Goal: Transaction & Acquisition: Purchase product/service

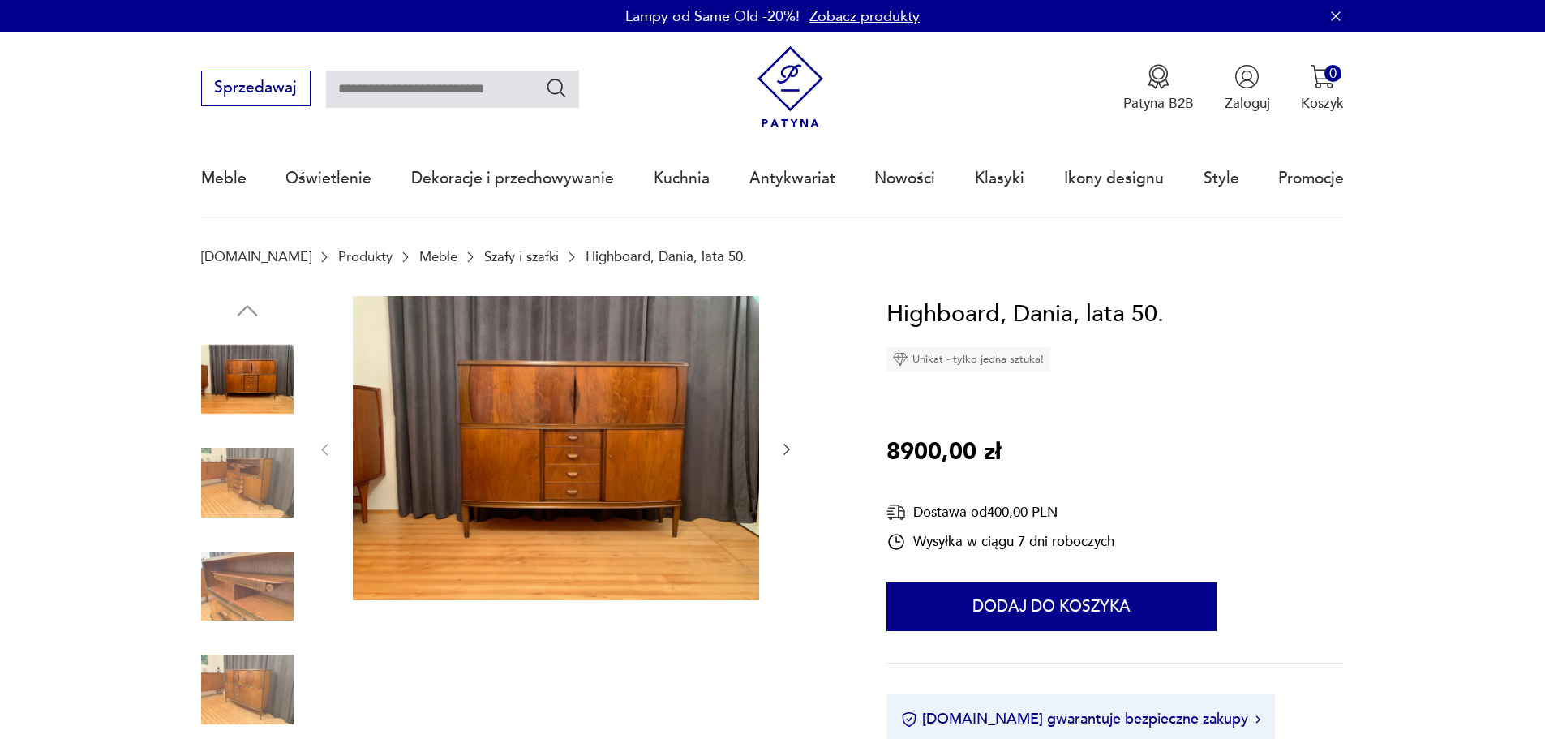
click at [232, 352] on img at bounding box center [247, 379] width 92 height 92
click at [237, 504] on img at bounding box center [247, 482] width 92 height 92
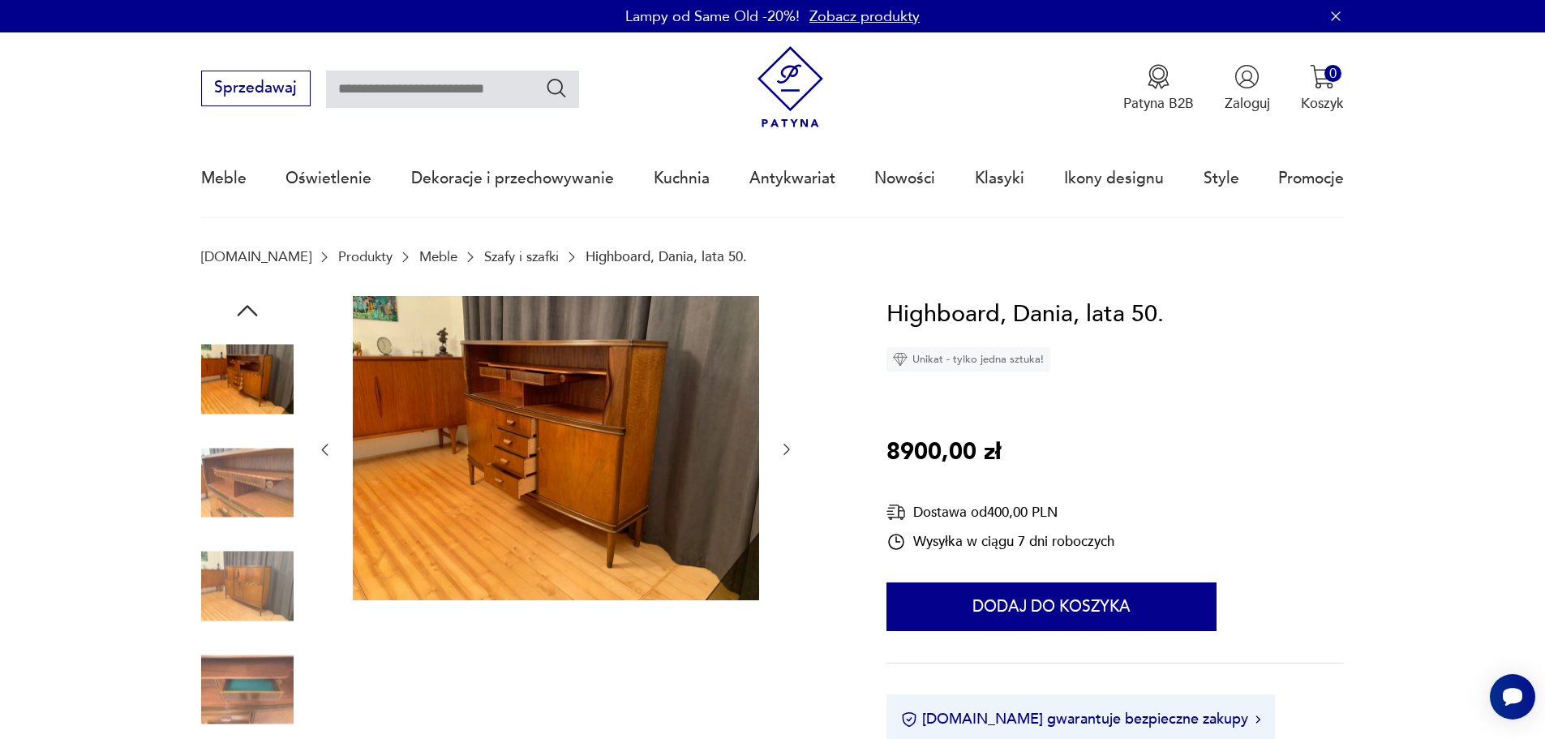
click at [274, 499] on img at bounding box center [247, 482] width 92 height 92
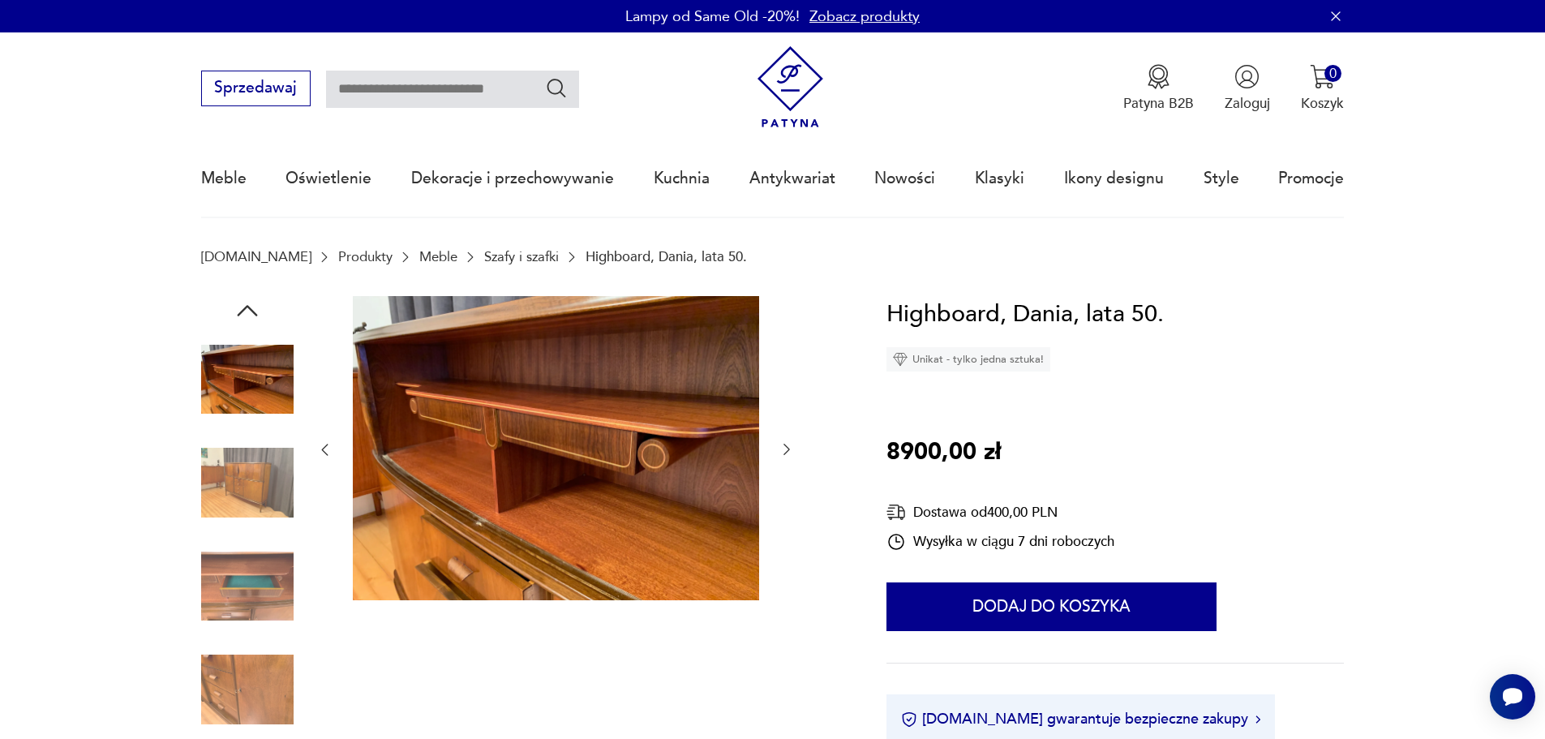
click at [268, 483] on img at bounding box center [247, 482] width 92 height 92
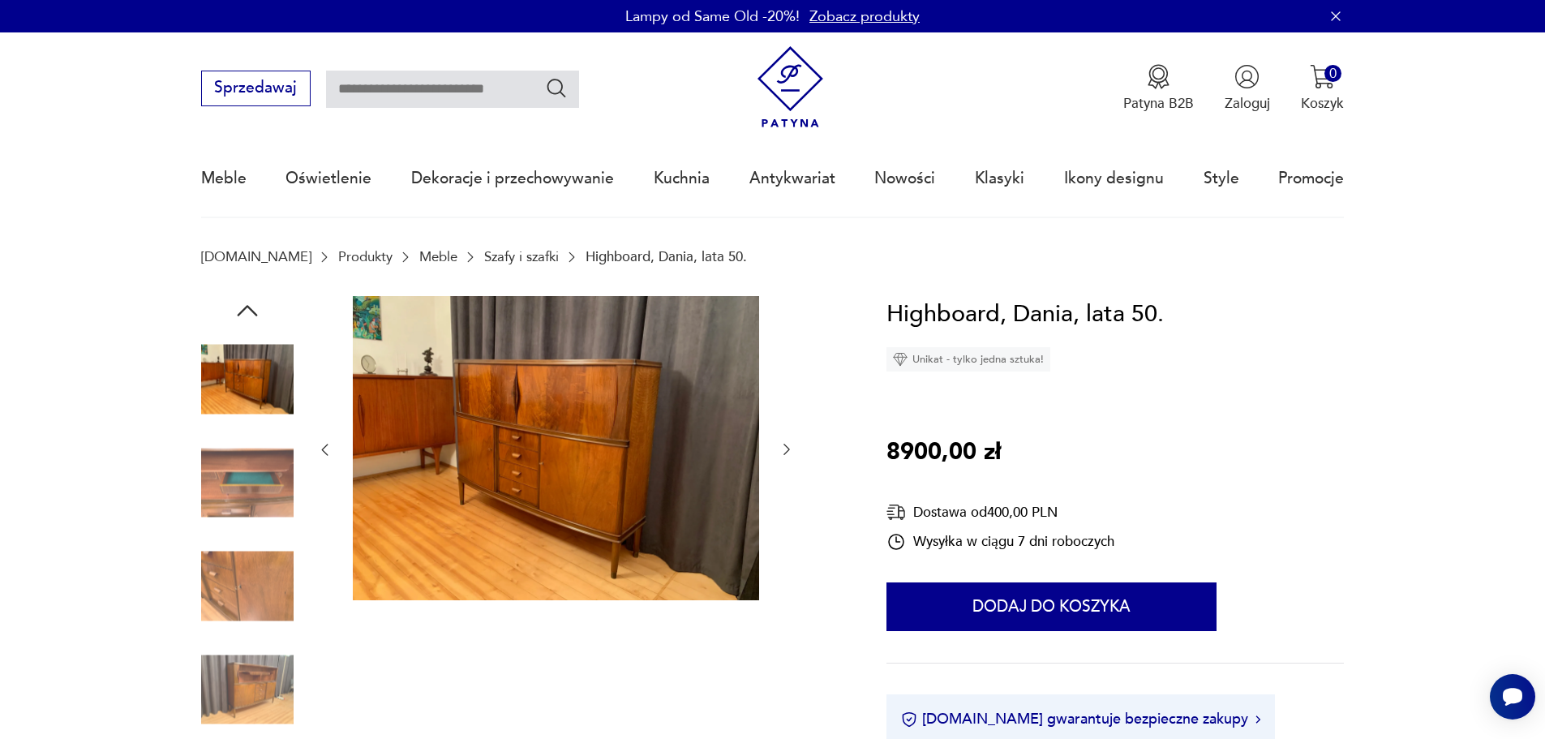
click at [247, 484] on img at bounding box center [247, 482] width 92 height 92
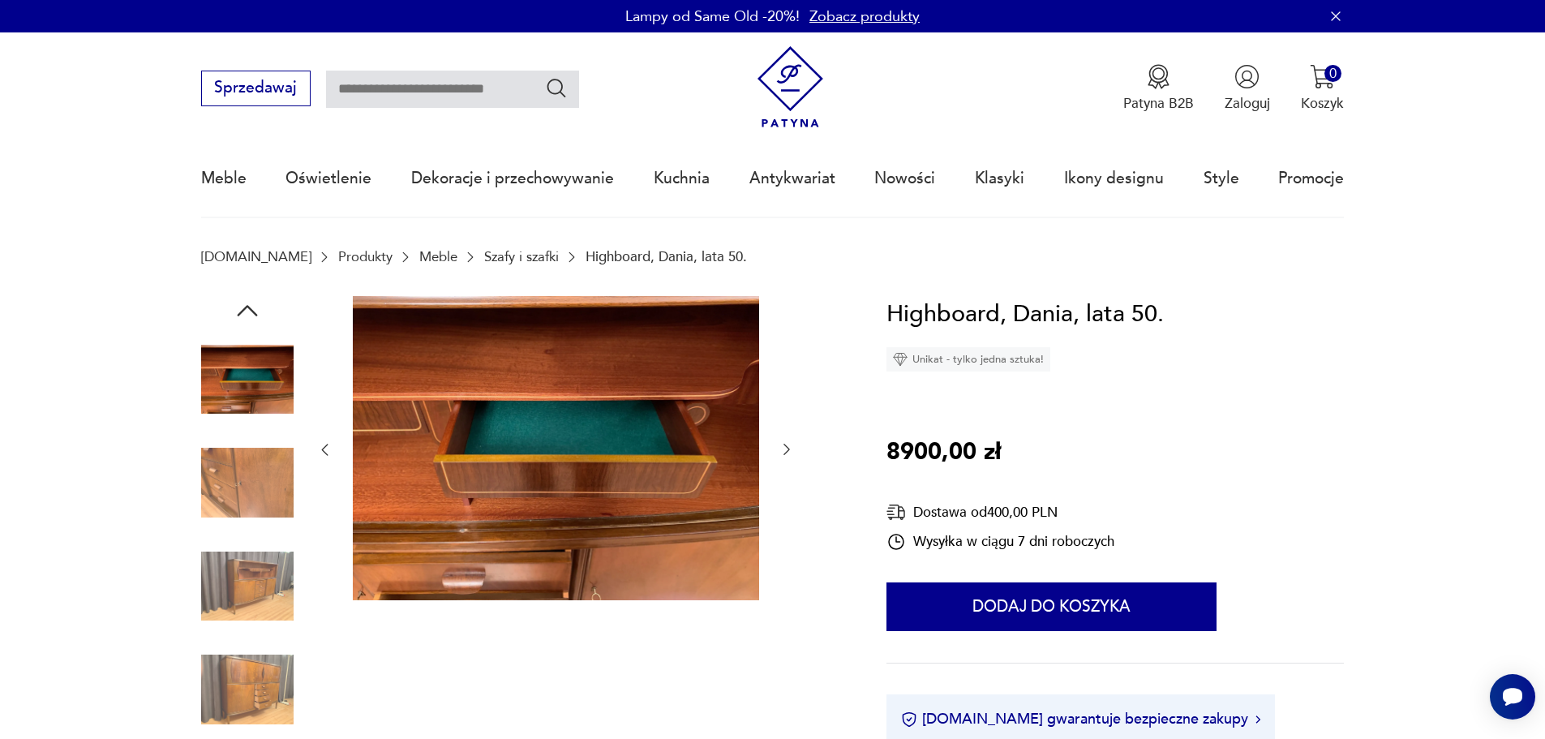
click at [249, 476] on img at bounding box center [247, 482] width 92 height 92
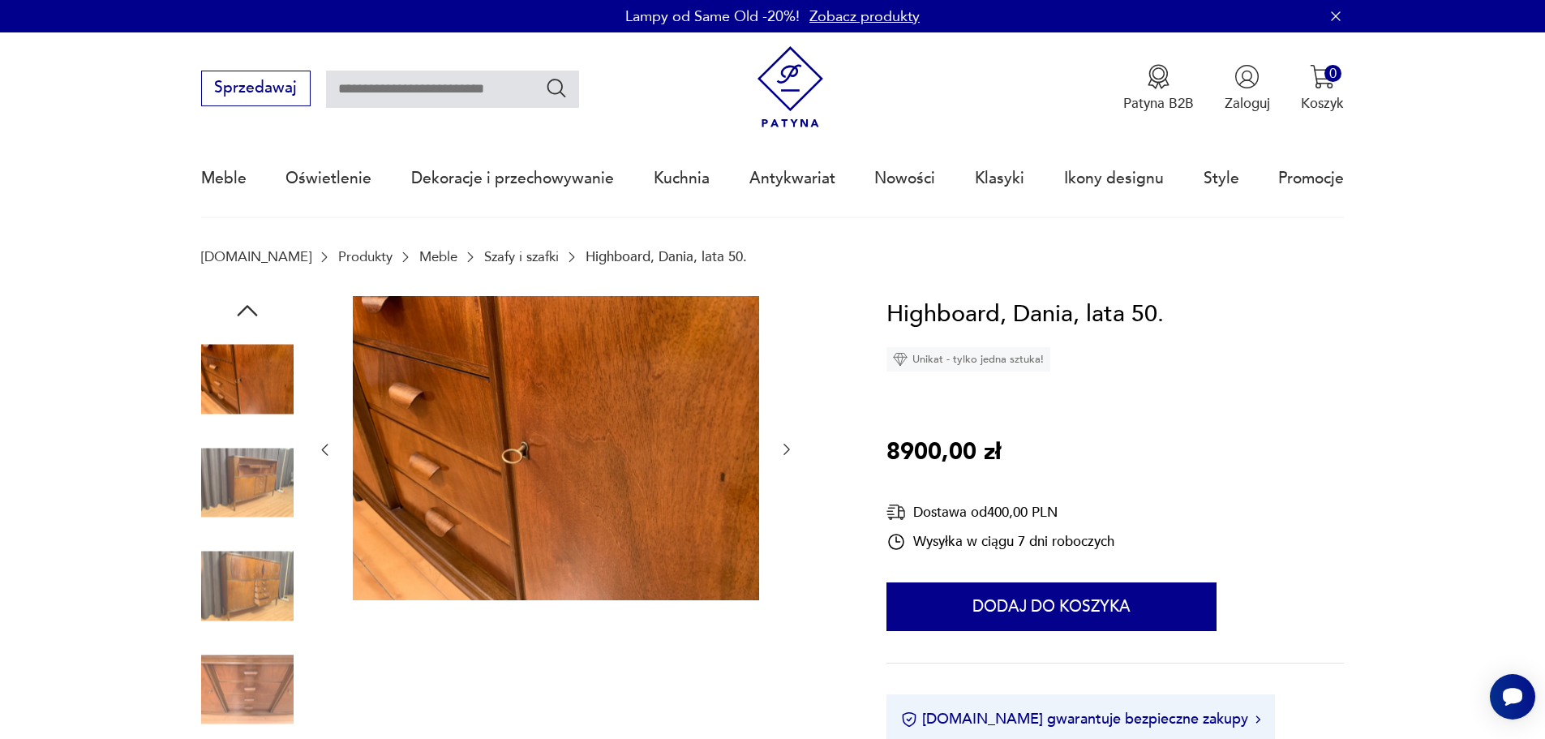
click at [244, 565] on img at bounding box center [247, 586] width 92 height 92
